Goal: Book appointment/travel/reservation

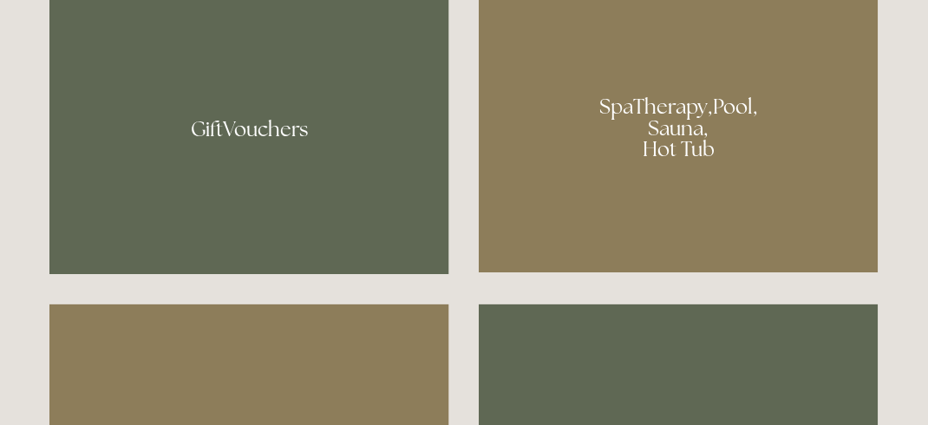
scroll to position [1224, 0]
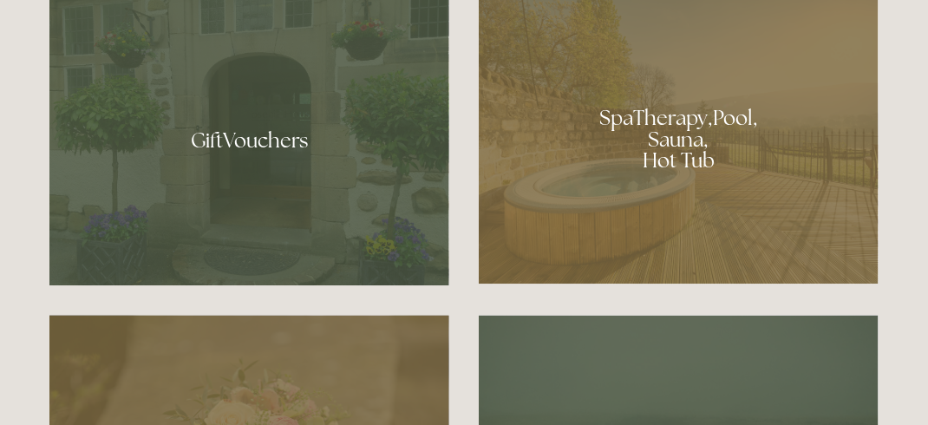
click at [711, 216] on div at bounding box center [679, 133] width 400 height 301
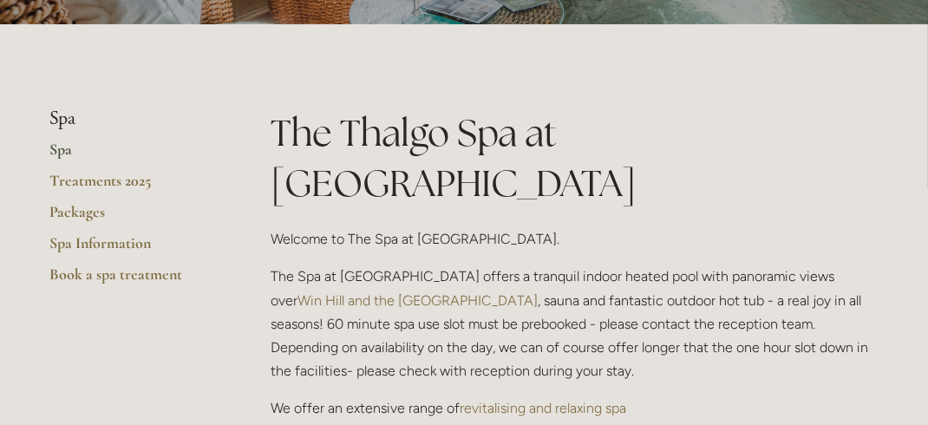
scroll to position [253, 0]
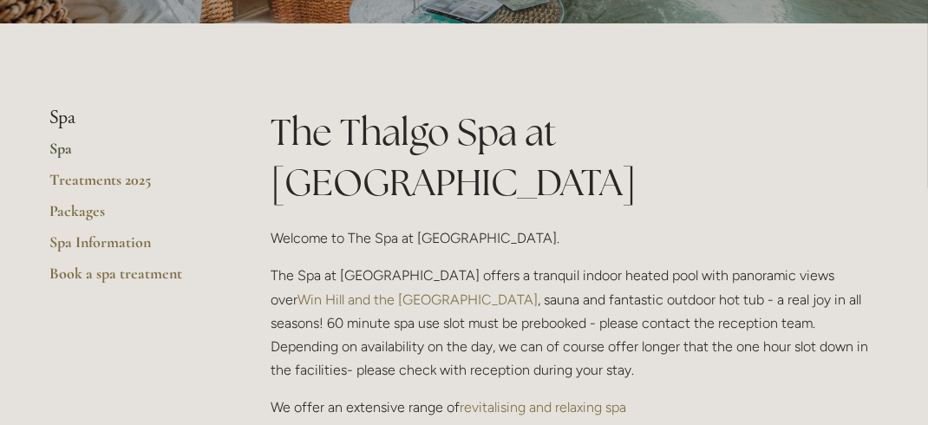
click at [711, 264] on p "The Spa at [GEOGRAPHIC_DATA] offers a tranquil indoor heated pool with panorami…" at bounding box center [575, 323] width 608 height 118
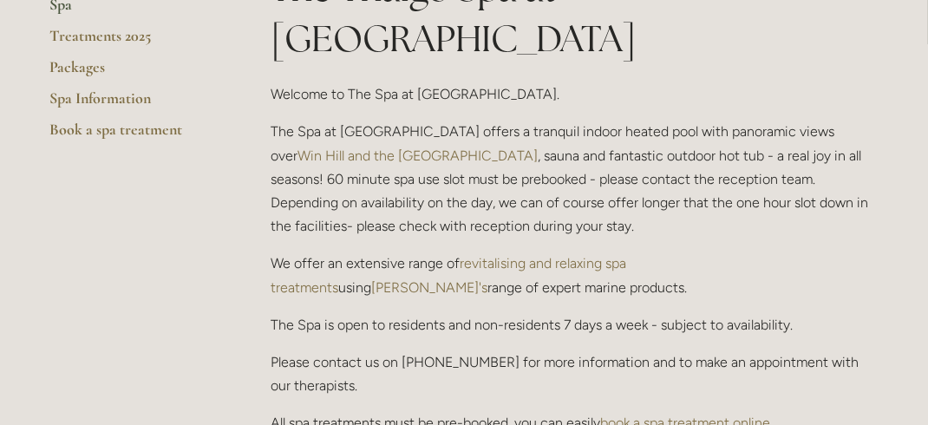
scroll to position [398, 0]
click at [106, 29] on link "Treatments 2025" at bounding box center [132, 40] width 166 height 31
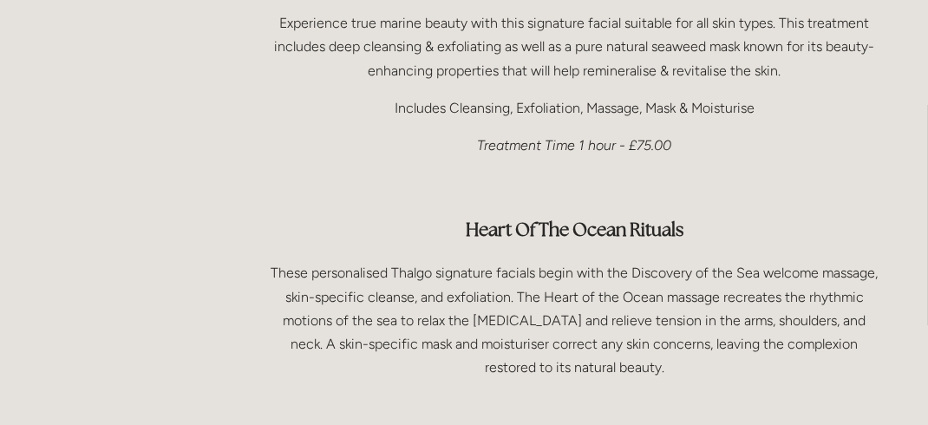
scroll to position [1475, 0]
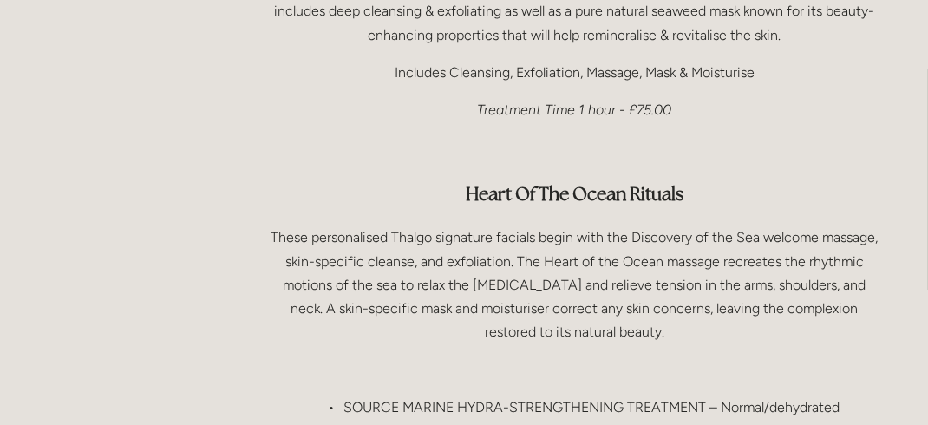
click at [784, 396] on p "SOURCE MARINE HYDRA-STRENGTHENING TREATMENT – Normal/dehydrated" at bounding box center [591, 407] width 573 height 23
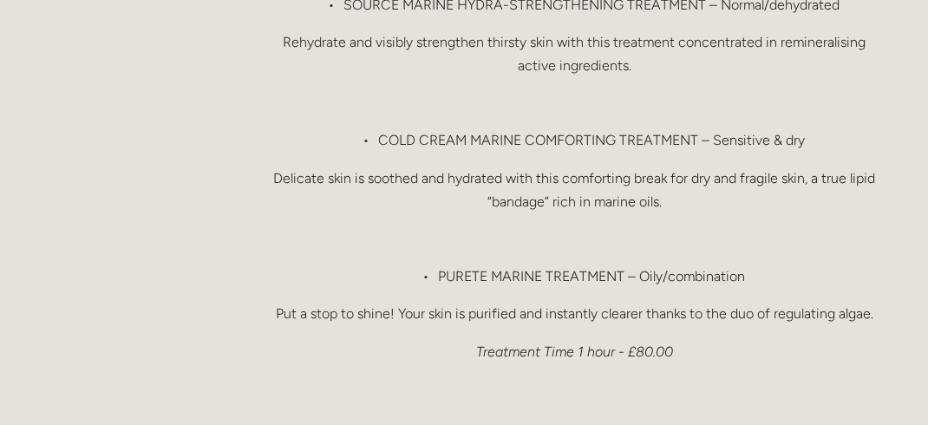
scroll to position [1957, 0]
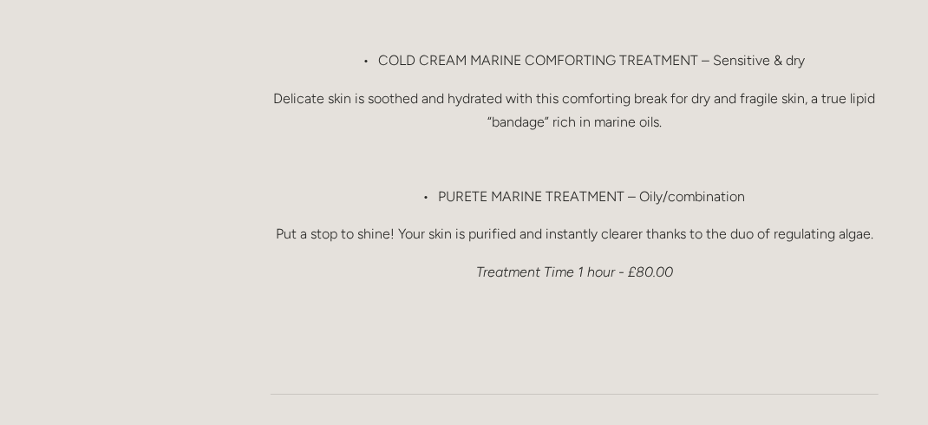
click at [705, 302] on h3 at bounding box center [575, 319] width 608 height 35
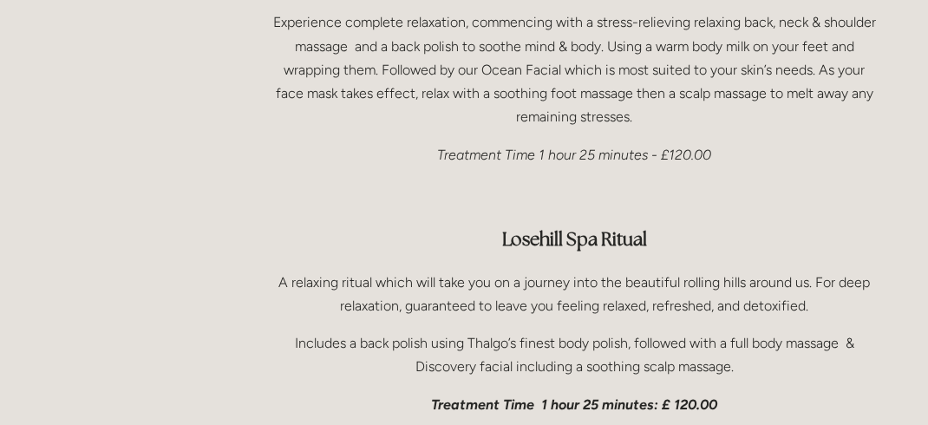
scroll to position [2798, 0]
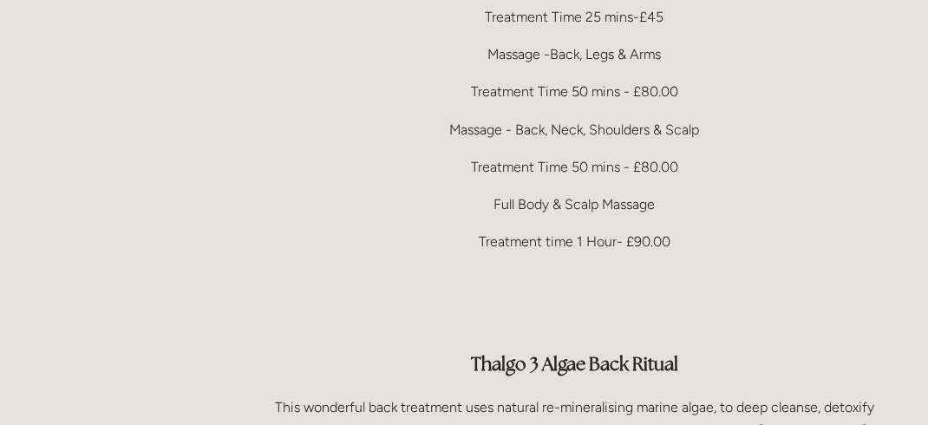
scroll to position [3675, 0]
click at [591, 117] on p "Massage - Back, Neck, Shoulders & Scalp" at bounding box center [575, 128] width 608 height 23
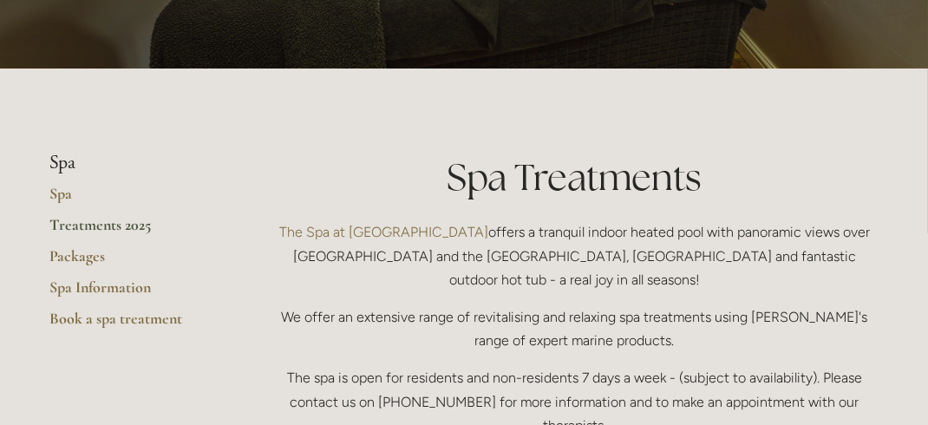
scroll to position [254, 0]
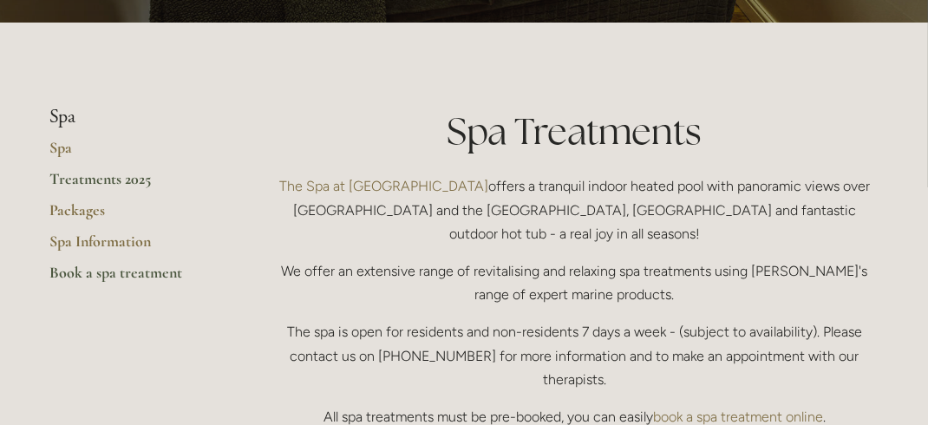
click at [68, 272] on link "Book a spa treatment" at bounding box center [132, 278] width 166 height 31
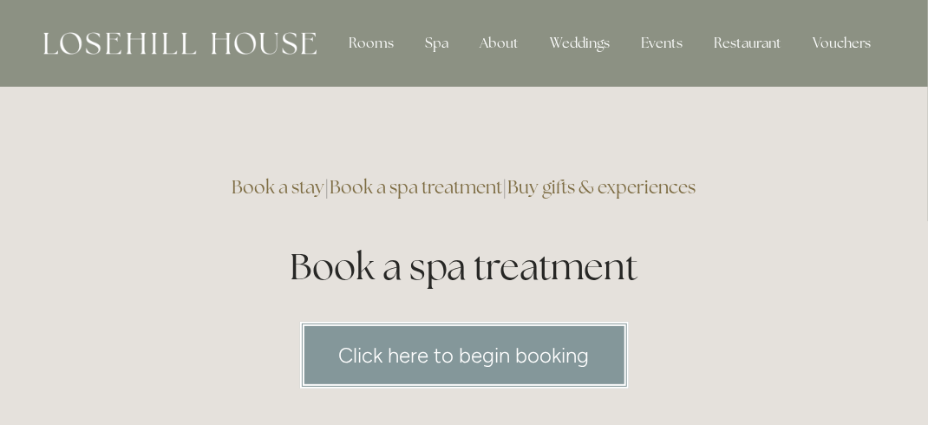
click at [501, 356] on link "Click here to begin booking" at bounding box center [464, 355] width 329 height 67
